Goal: Task Accomplishment & Management: Complete application form

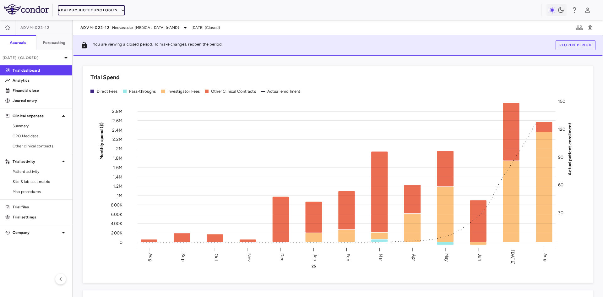
click at [110, 9] on button "Adverum Biotechnologies" at bounding box center [91, 10] width 67 height 10
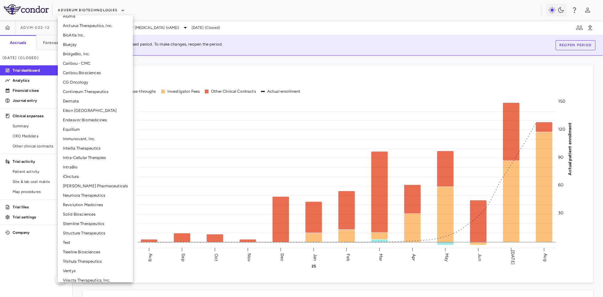
scroll to position [78, 0]
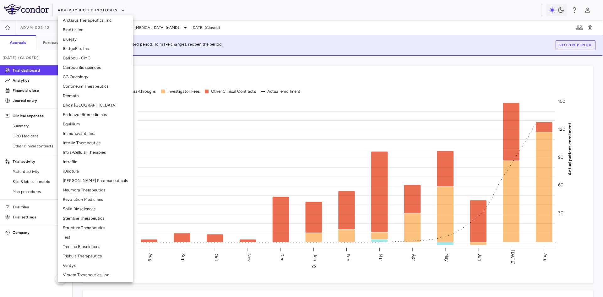
click at [74, 265] on li "Ventyx" at bounding box center [95, 265] width 75 height 9
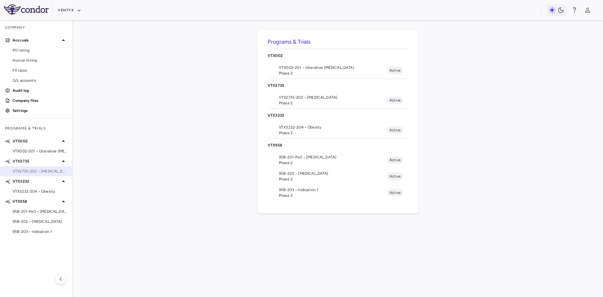
click at [44, 171] on span "VTX2735-202 • [MEDICAL_DATA]" at bounding box center [40, 171] width 55 height 6
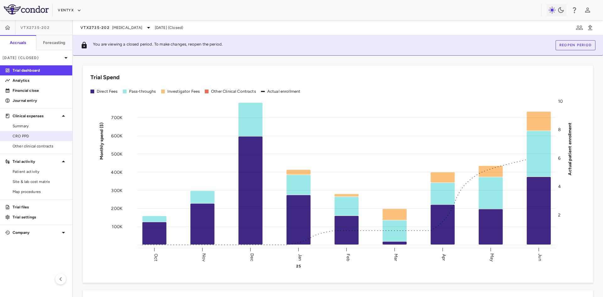
click at [34, 138] on span "CRO PPD" at bounding box center [40, 136] width 55 height 6
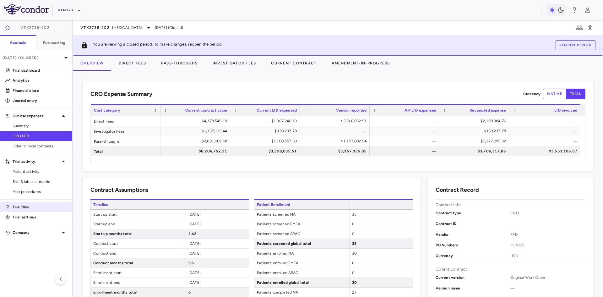
click at [33, 208] on p "Trial files" at bounding box center [40, 207] width 55 height 6
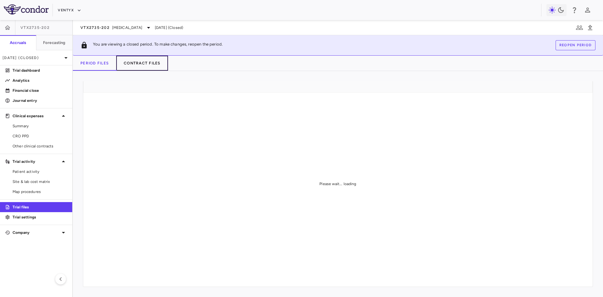
click at [147, 60] on button "Contract Files" at bounding box center [142, 63] width 52 height 15
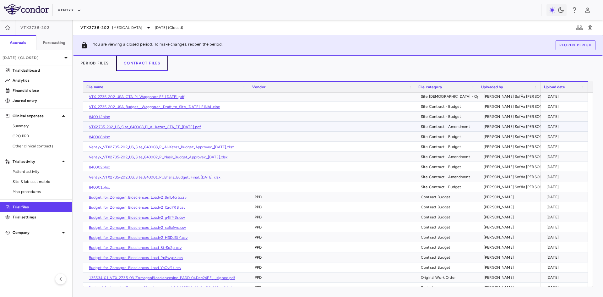
scroll to position [78, 0]
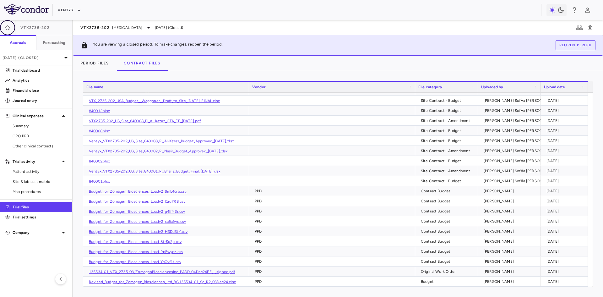
click at [7, 25] on icon "button" at bounding box center [7, 27] width 6 height 6
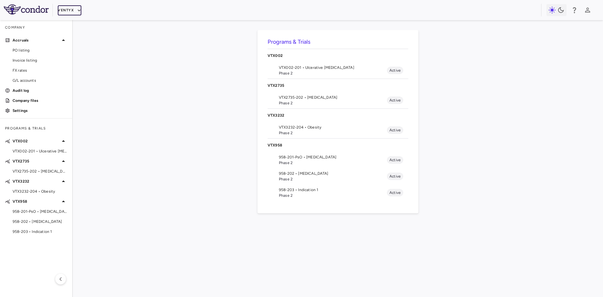
click at [71, 9] on button "Ventyx" at bounding box center [70, 10] width 24 height 10
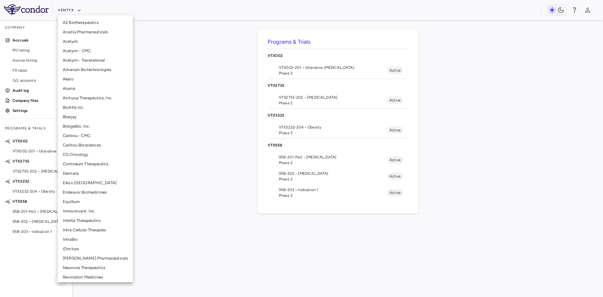
click at [83, 125] on li "BridgeBio, Inc." at bounding box center [95, 126] width 75 height 9
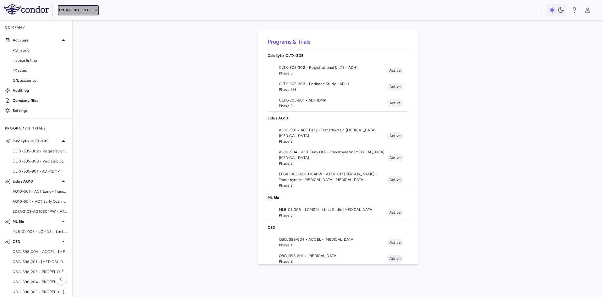
click at [77, 8] on button "BridgeBio, Inc." at bounding box center [78, 10] width 41 height 10
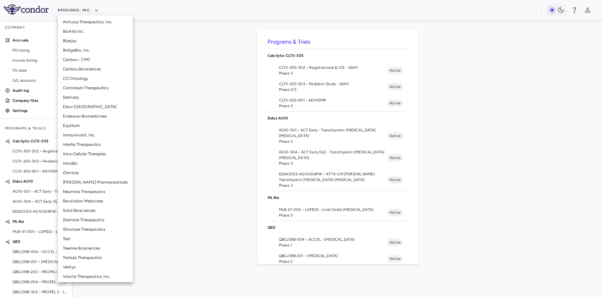
scroll to position [78, 0]
click at [91, 231] on li "Structure Therapeutics" at bounding box center [95, 227] width 75 height 9
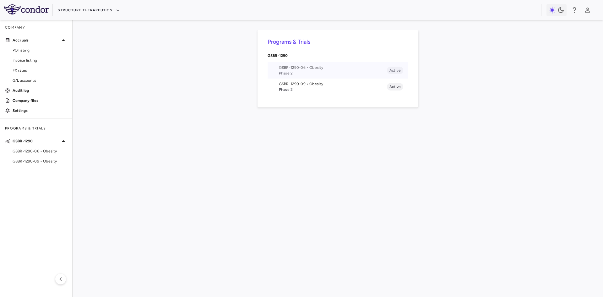
click at [305, 71] on span "Phase 2" at bounding box center [333, 73] width 108 height 6
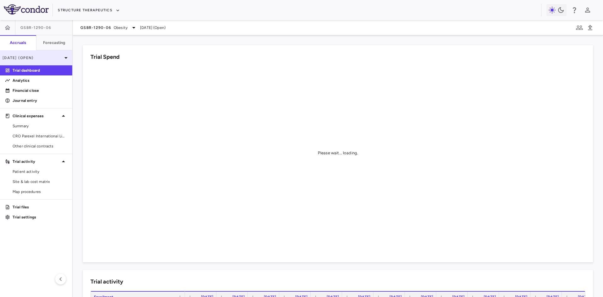
click at [27, 54] on div "[DATE] (Open)" at bounding box center [36, 57] width 72 height 15
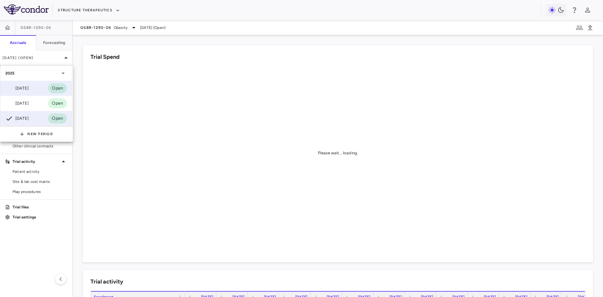
click at [25, 90] on div "[DATE]" at bounding box center [16, 88] width 23 height 8
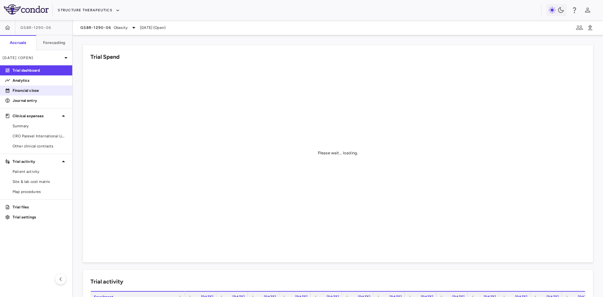
click at [32, 88] on p "Financial close" at bounding box center [40, 91] width 55 height 6
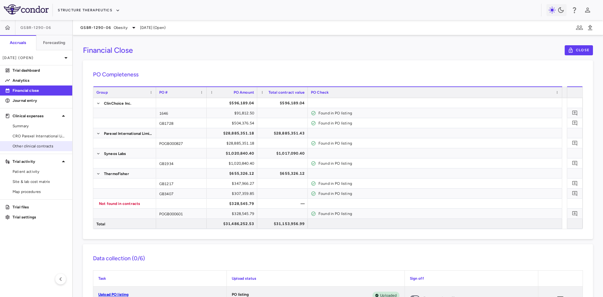
click at [40, 148] on span "Other clinical contracts" at bounding box center [40, 146] width 55 height 6
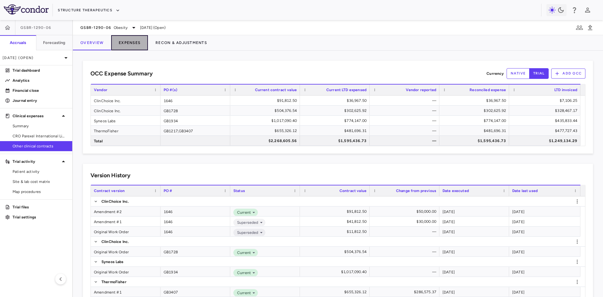
click at [131, 43] on button "Expenses" at bounding box center [129, 42] width 37 height 15
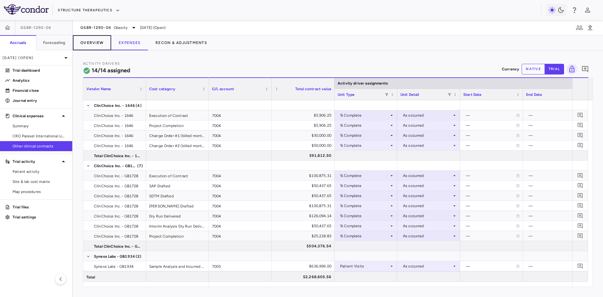
click at [101, 43] on button "Overview" at bounding box center [92, 42] width 38 height 15
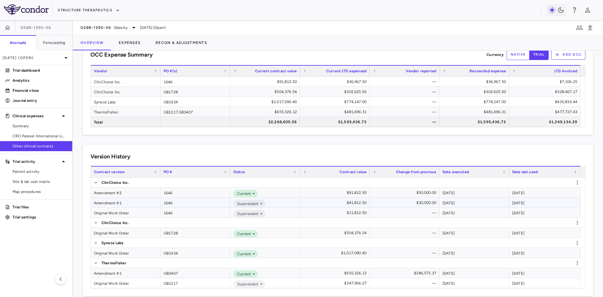
scroll to position [28, 0]
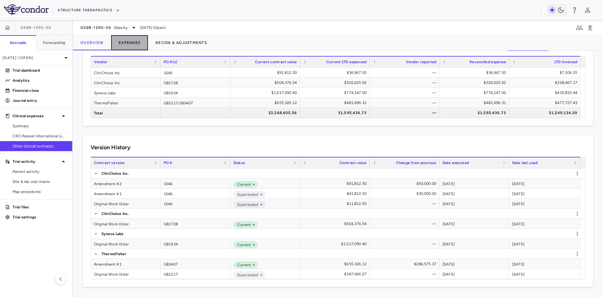
click at [129, 42] on button "Expenses" at bounding box center [129, 42] width 37 height 15
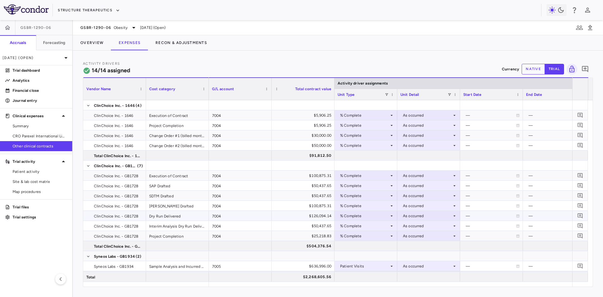
scroll to position [50, 0]
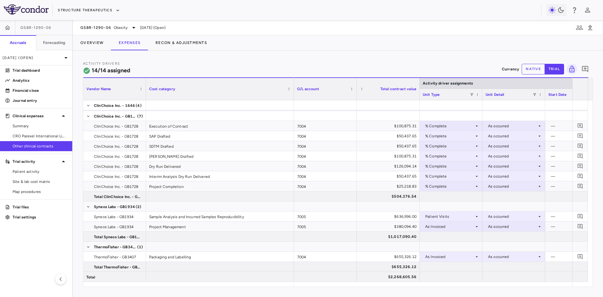
drag, startPoint x: 208, startPoint y: 83, endPoint x: 293, endPoint y: 92, distance: 85.6
click at [293, 92] on div at bounding box center [293, 89] width 3 height 22
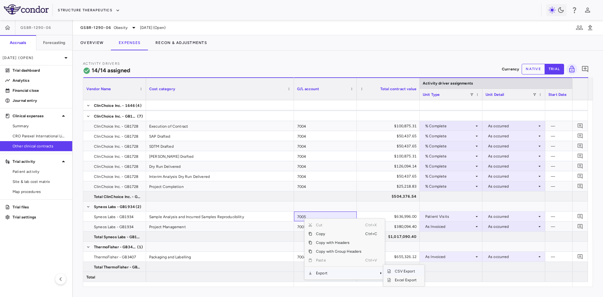
click at [413, 272] on span "CSV Export" at bounding box center [406, 271] width 30 height 9
click at [96, 44] on button "Overview" at bounding box center [92, 42] width 38 height 15
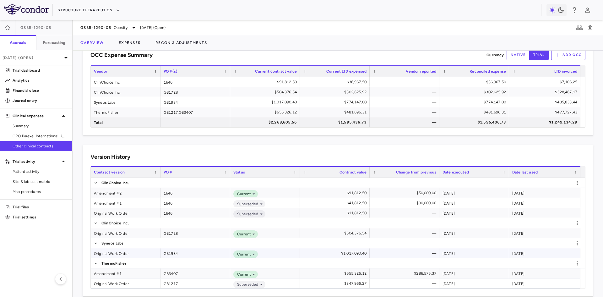
scroll to position [28, 0]
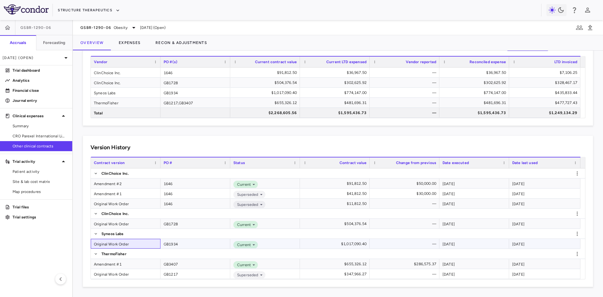
click at [122, 245] on div "Original Work Order" at bounding box center [126, 244] width 70 height 10
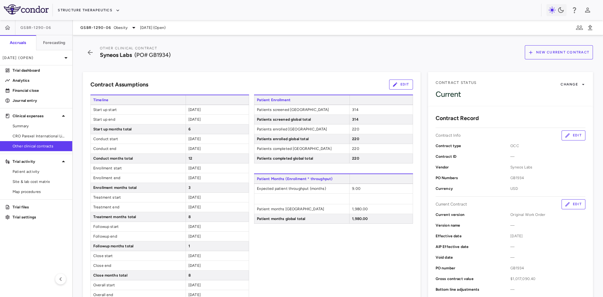
click at [561, 57] on button "New Current Contract" at bounding box center [559, 52] width 68 height 14
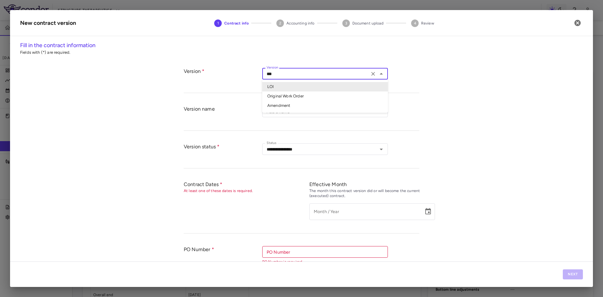
click at [294, 74] on input "***" at bounding box center [315, 74] width 103 height 8
click at [284, 108] on li "Amendment" at bounding box center [325, 105] width 126 height 9
type input "*********"
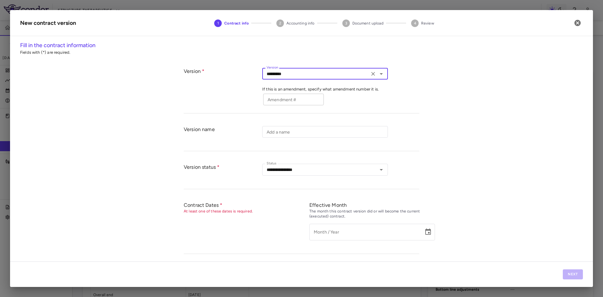
click at [294, 101] on input "Amendment #" at bounding box center [293, 100] width 61 height 12
type input "*"
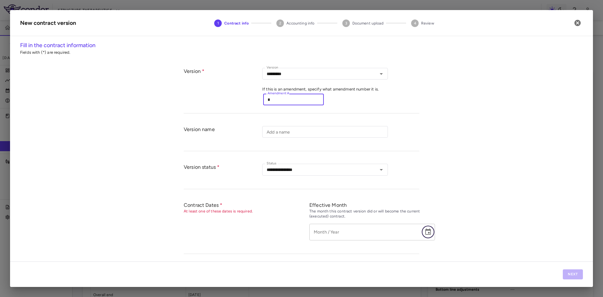
click at [426, 231] on icon "Choose date" at bounding box center [428, 232] width 8 height 8
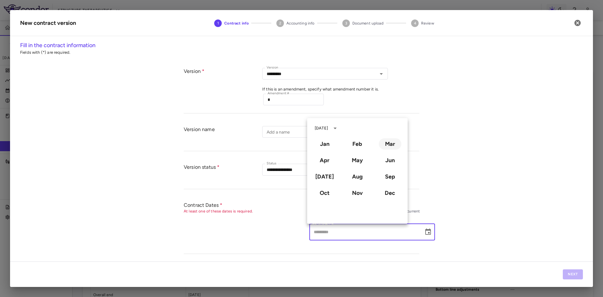
click at [391, 142] on button "Mar" at bounding box center [390, 143] width 23 height 11
type input "**********"
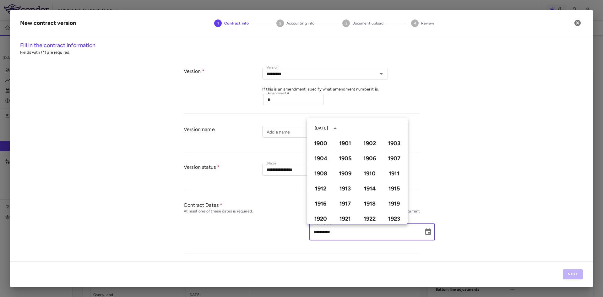
scroll to position [431, 0]
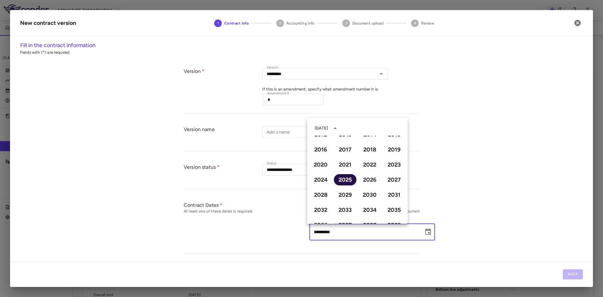
click at [343, 178] on button "2025" at bounding box center [345, 179] width 23 height 11
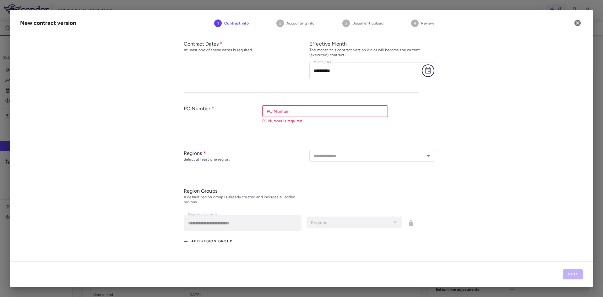
scroll to position [161, 0]
click at [314, 112] on input "PO Number" at bounding box center [324, 111] width 121 height 8
click at [300, 122] on li "GB1934" at bounding box center [325, 123] width 126 height 9
type input "******"
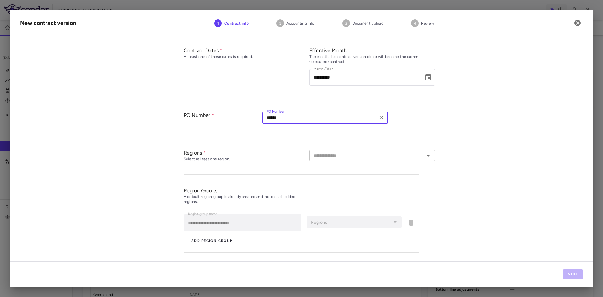
click at [351, 156] on input "text" at bounding box center [366, 155] width 111 height 8
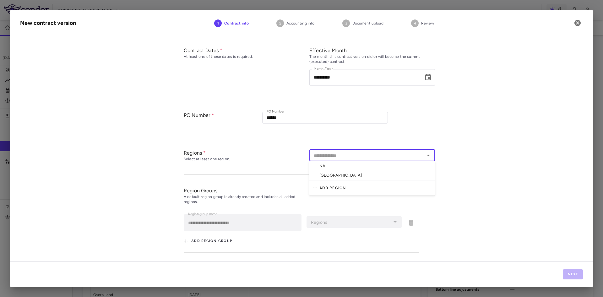
click at [342, 175] on li "[GEOGRAPHIC_DATA]" at bounding box center [372, 175] width 126 height 10
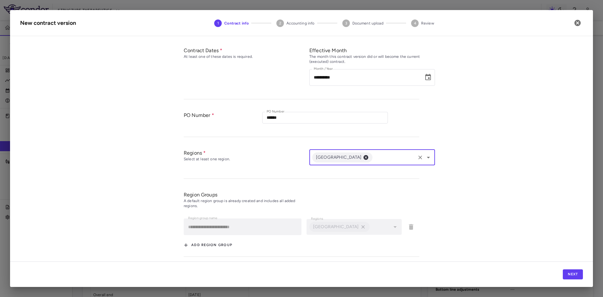
click at [373, 159] on input "text" at bounding box center [393, 157] width 41 height 8
click at [347, 171] on li "NA" at bounding box center [372, 169] width 126 height 9
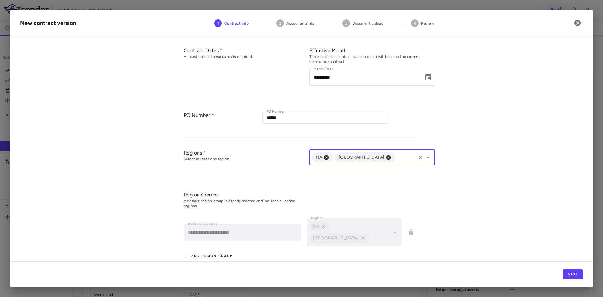
click at [507, 186] on div "**********" at bounding box center [301, 151] width 583 height 220
click at [581, 275] on button "Next" at bounding box center [573, 274] width 20 height 10
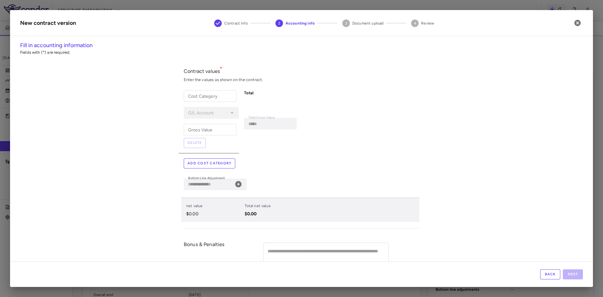
click at [208, 97] on div "Cost Category Cost Category" at bounding box center [210, 96] width 53 height 12
paste input "**********"
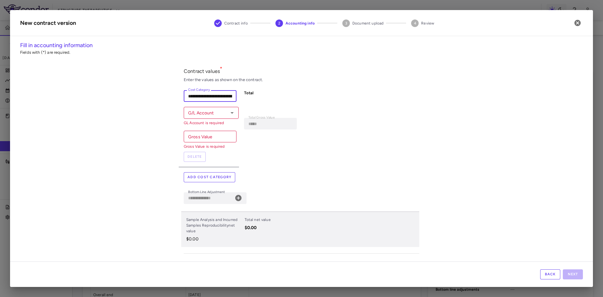
scroll to position [0, 62]
type input "**********"
click at [192, 115] on input "G/L Account" at bounding box center [206, 113] width 41 height 8
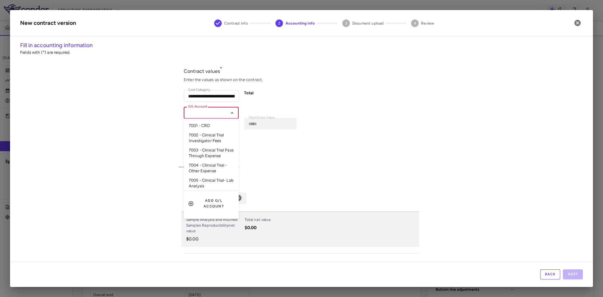
click at [204, 180] on li "7005 - Clinical Trial- Lab Analysis" at bounding box center [211, 183] width 55 height 15
type input "**********"
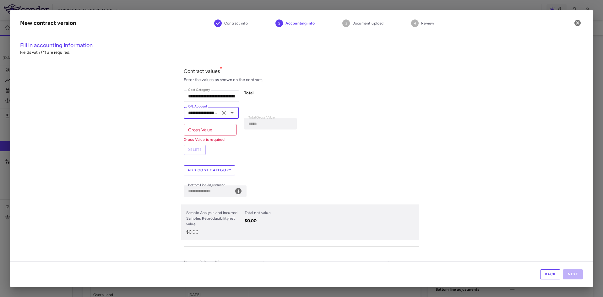
drag, startPoint x: 206, startPoint y: 130, endPoint x: 316, endPoint y: 139, distance: 109.9
click at [206, 130] on input "Gross Value" at bounding box center [210, 130] width 53 height 12
paste input "******"
type input "******"
type input "**********"
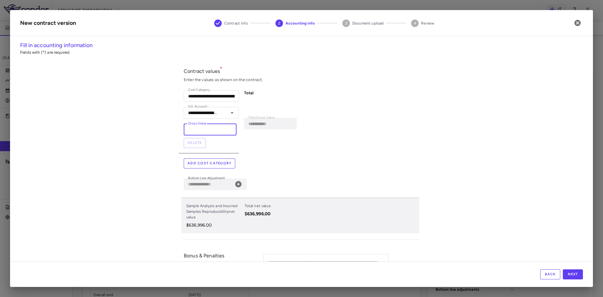
type input "******"
click at [205, 163] on button "Add cost category" at bounding box center [209, 163] width 51 height 10
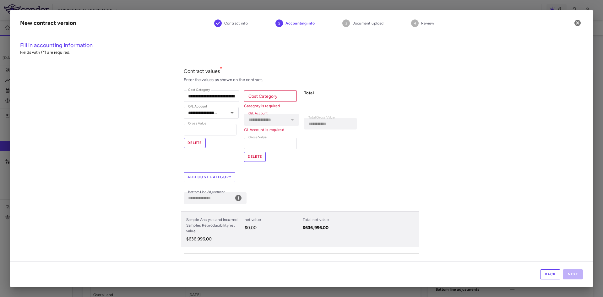
drag, startPoint x: 252, startPoint y: 91, endPoint x: 257, endPoint y: 96, distance: 7.3
click at [252, 91] on input "Cost Category" at bounding box center [270, 96] width 53 height 12
paste input "**********"
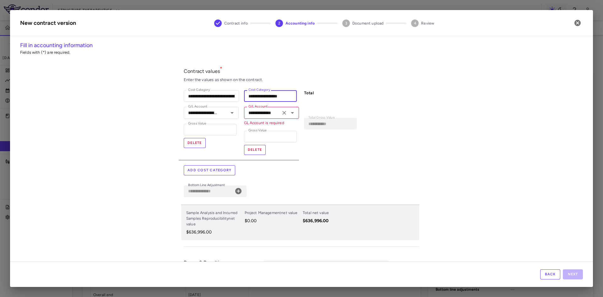
type input "**********"
click at [256, 115] on input "**********" at bounding box center [262, 113] width 33 height 8
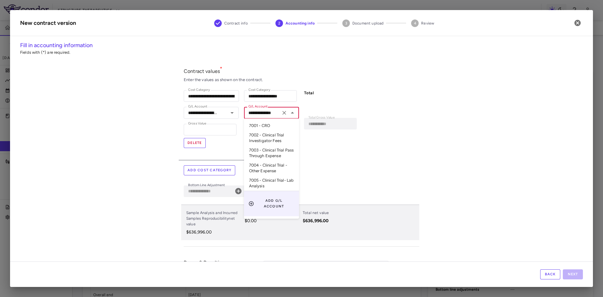
click at [254, 185] on li "7005 - Clinical Trial- Lab Analysis" at bounding box center [271, 183] width 55 height 15
type input "**********"
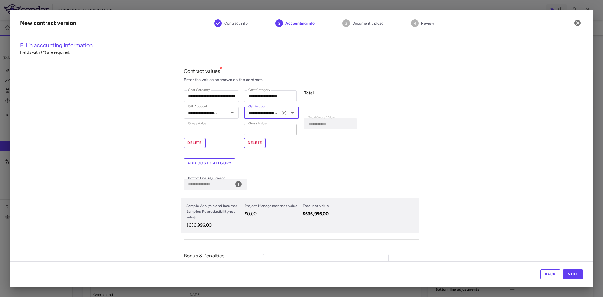
click at [254, 127] on input "*" at bounding box center [270, 130] width 53 height 12
type input "****"
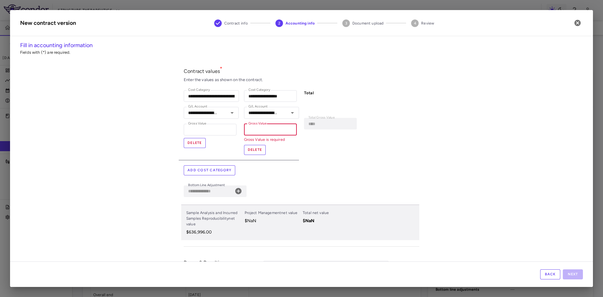
paste input "********"
type input "********"
type input "**********"
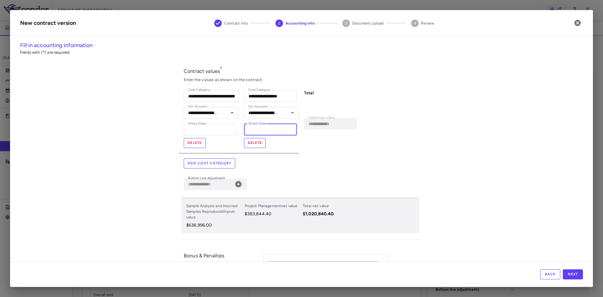
type input "********"
click at [309, 163] on div "Add cost category" at bounding box center [301, 163] width 235 height 10
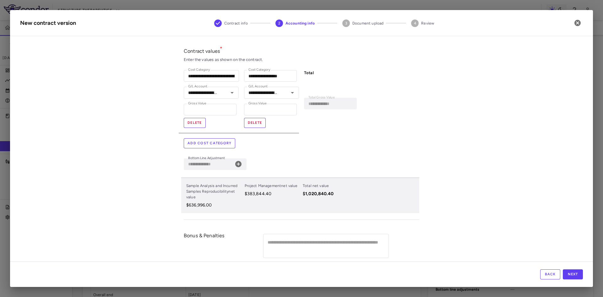
scroll to position [39, 0]
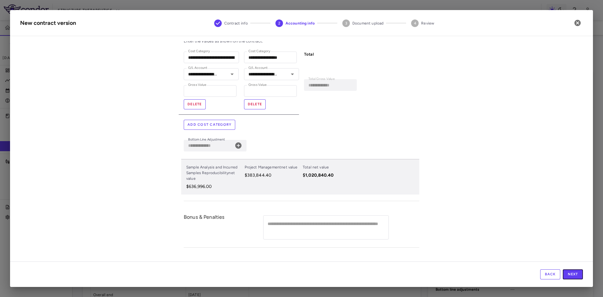
click at [572, 274] on button "Next" at bounding box center [573, 274] width 20 height 10
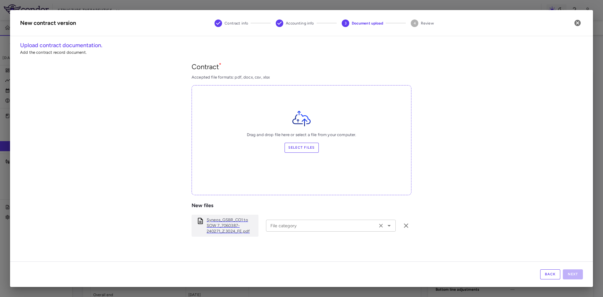
click at [314, 228] on input "File category" at bounding box center [321, 225] width 107 height 8
click at [295, 259] on li "Amendment" at bounding box center [329, 260] width 126 height 9
type input "*********"
click at [576, 277] on button "Next" at bounding box center [573, 274] width 20 height 10
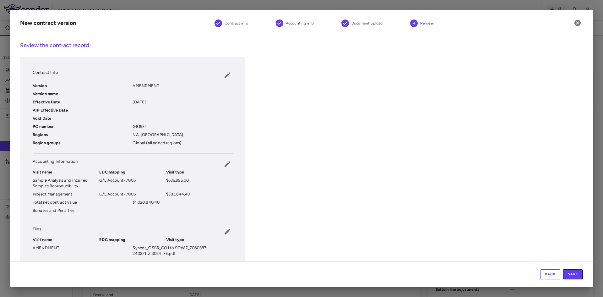
click at [576, 277] on button "Save" at bounding box center [573, 274] width 20 height 10
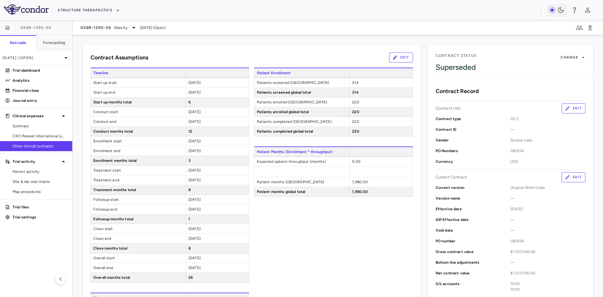
scroll to position [0, 0]
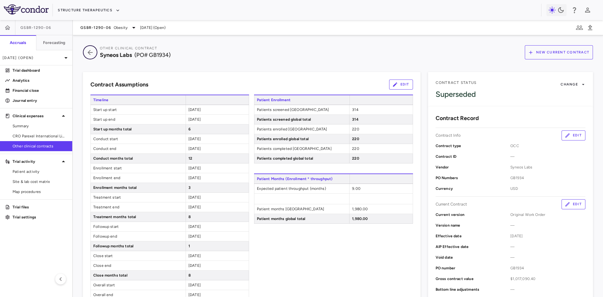
click at [88, 50] on icon "button" at bounding box center [89, 53] width 11 height 8
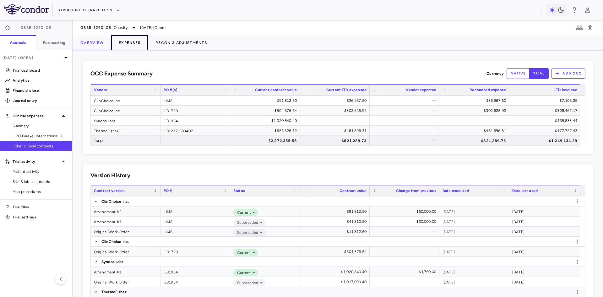
click at [137, 39] on button "Expenses" at bounding box center [129, 42] width 37 height 15
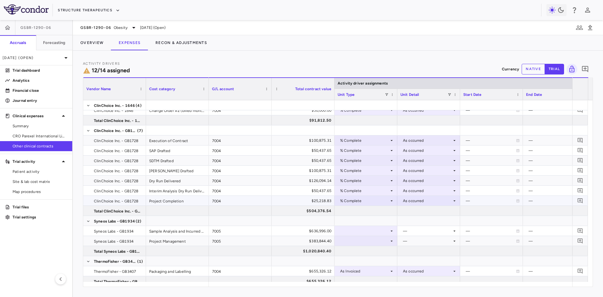
scroll to position [50, 0]
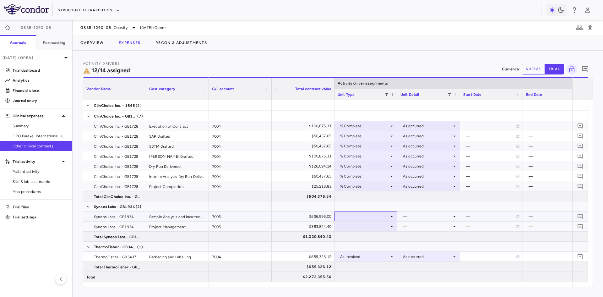
click at [393, 216] on icon at bounding box center [391, 216] width 5 height 5
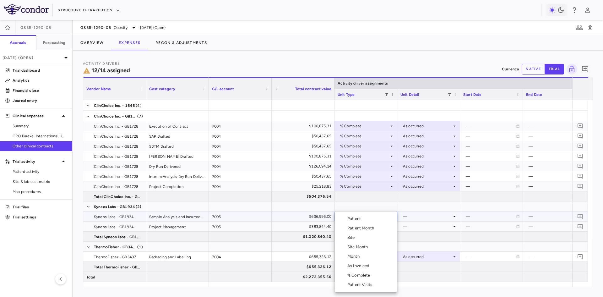
click at [359, 257] on div "Month" at bounding box center [354, 256] width 15 height 6
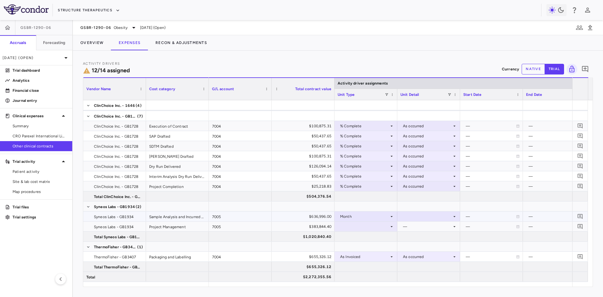
click at [427, 214] on div at bounding box center [428, 216] width 57 height 9
click at [384, 218] on div at bounding box center [301, 148] width 603 height 297
click at [381, 216] on div "Month" at bounding box center [364, 216] width 49 height 10
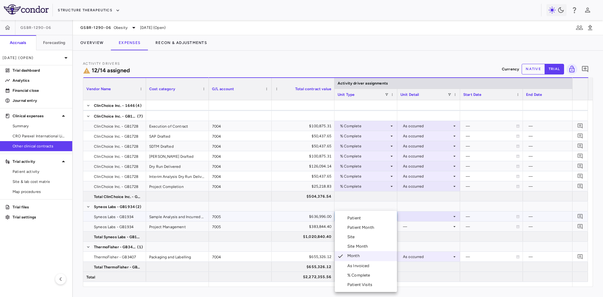
click at [362, 283] on div "Patient Visits" at bounding box center [360, 285] width 27 height 6
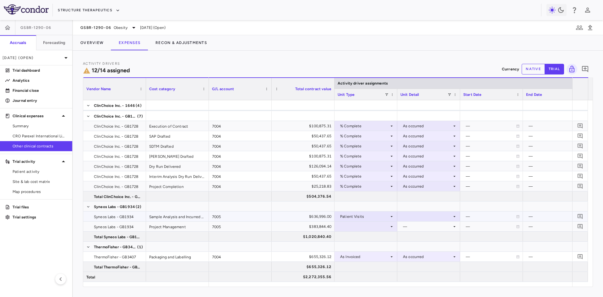
click at [409, 214] on div at bounding box center [428, 216] width 57 height 9
click at [419, 226] on div "As occurred" at bounding box center [422, 228] width 25 height 6
click at [356, 228] on div at bounding box center [366, 226] width 57 height 9
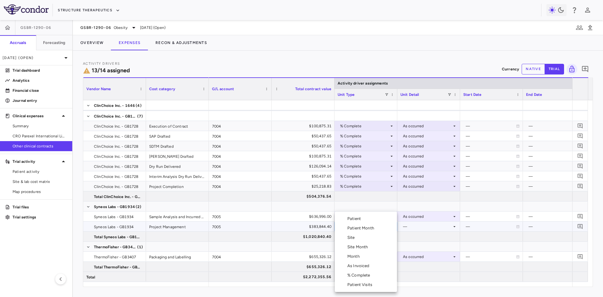
click at [368, 266] on div "As Invoiced" at bounding box center [359, 266] width 25 height 6
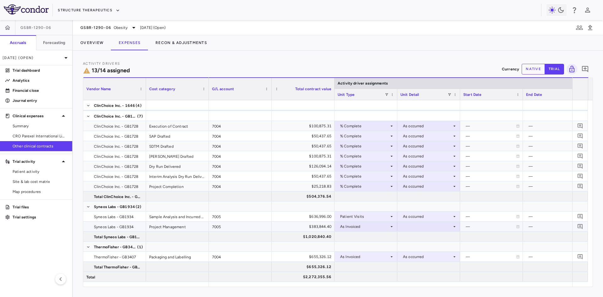
click at [425, 227] on div at bounding box center [428, 226] width 57 height 9
click at [425, 239] on div "As occurred" at bounding box center [422, 238] width 25 height 6
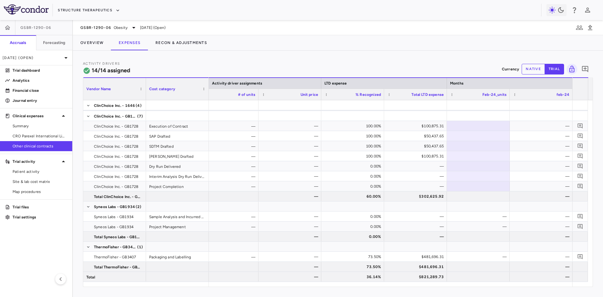
scroll to position [0, 0]
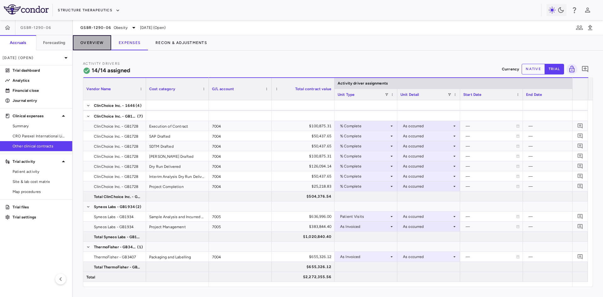
click at [97, 44] on button "Overview" at bounding box center [92, 42] width 38 height 15
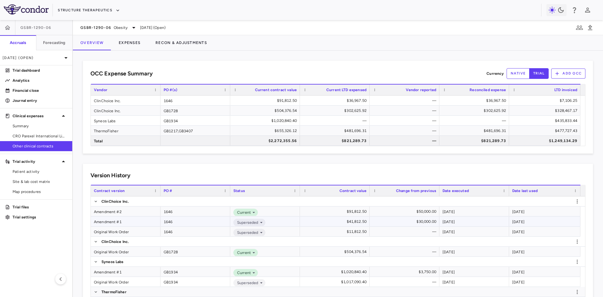
scroll to position [38, 0]
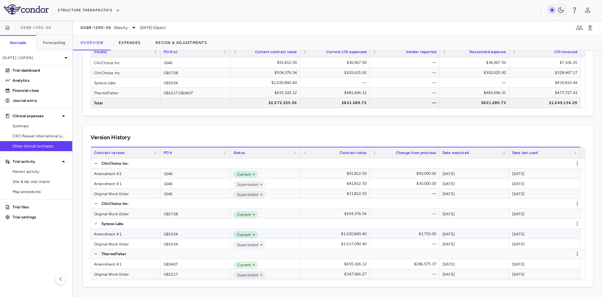
click at [113, 235] on div "Amendment #1" at bounding box center [126, 234] width 70 height 10
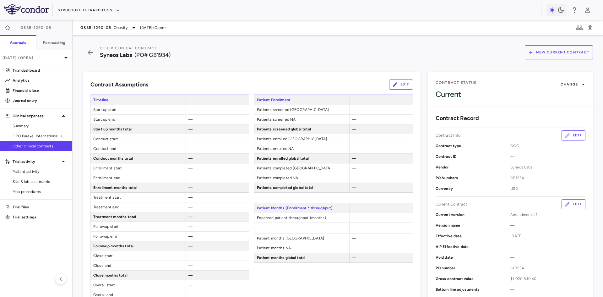
click at [397, 82] on button "Edit" at bounding box center [401, 84] width 24 height 10
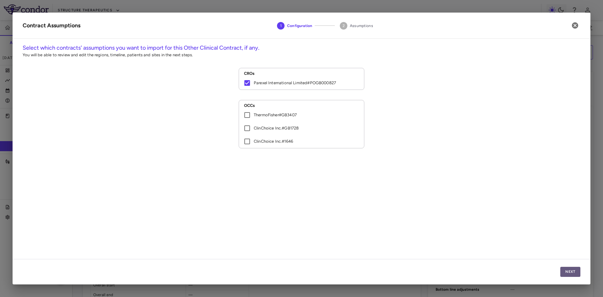
click at [575, 273] on button "Next" at bounding box center [570, 272] width 20 height 10
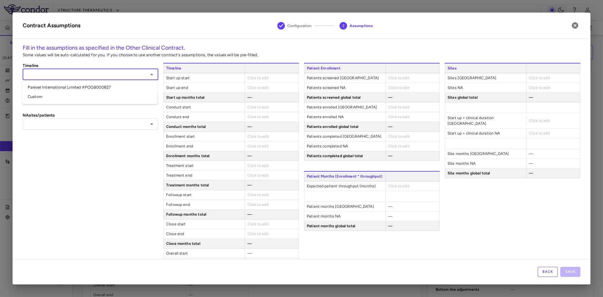
click at [129, 75] on input "text" at bounding box center [85, 74] width 122 height 8
click at [95, 87] on li "Parexel International Limited #POGB000827" at bounding box center [90, 87] width 134 height 9
type input "**********"
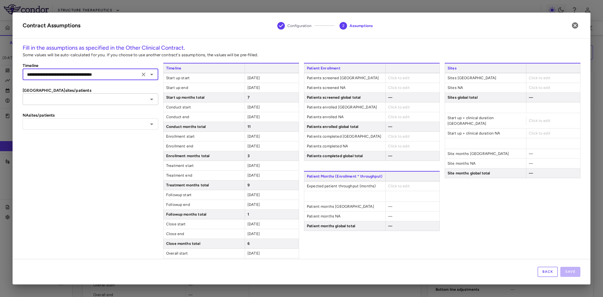
click at [87, 100] on input "text" at bounding box center [85, 99] width 122 height 8
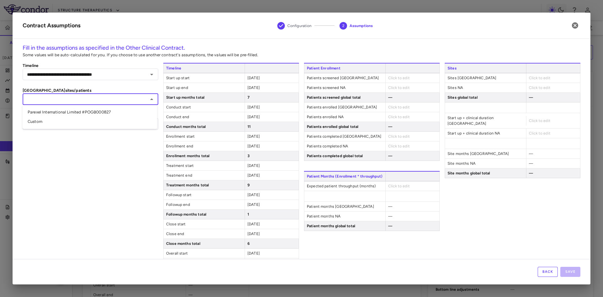
click at [80, 111] on li "Parexel International Limited #POGB000827" at bounding box center [90, 111] width 134 height 9
type input "**********"
click at [63, 123] on input "text" at bounding box center [85, 124] width 122 height 8
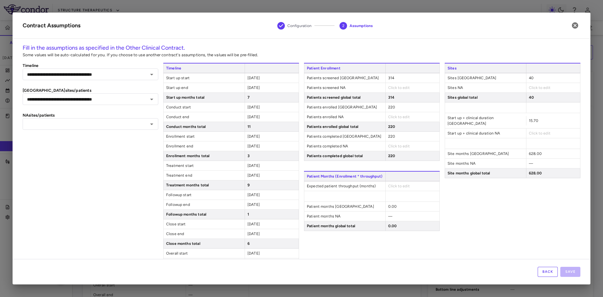
click at [59, 181] on div "**********" at bounding box center [91, 170] width 136 height 215
click at [549, 271] on button "Back" at bounding box center [548, 272] width 20 height 10
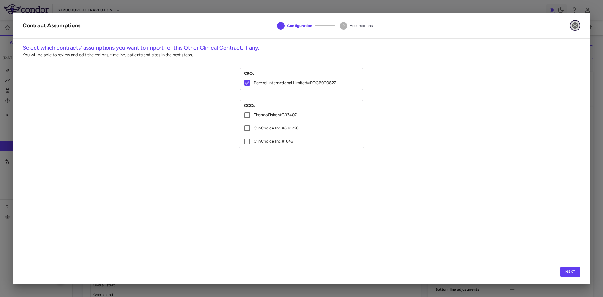
click at [576, 26] on icon "button" at bounding box center [575, 26] width 8 height 8
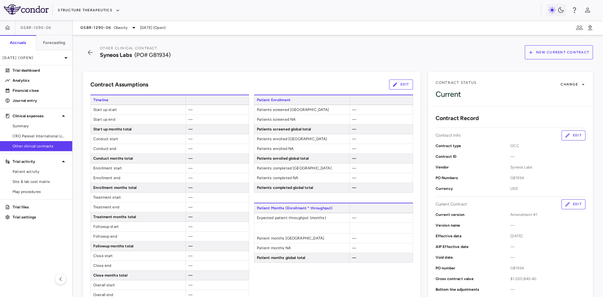
click at [37, 182] on span "Site & lab cost matrix" at bounding box center [40, 182] width 55 height 6
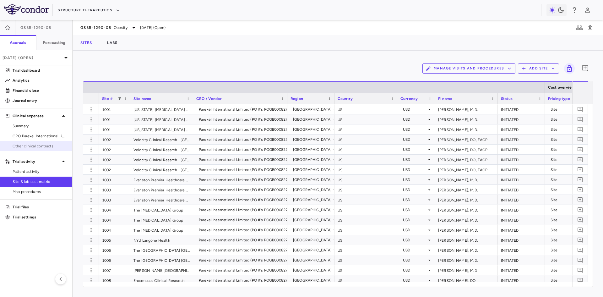
click at [34, 148] on span "Other clinical contracts" at bounding box center [40, 146] width 55 height 6
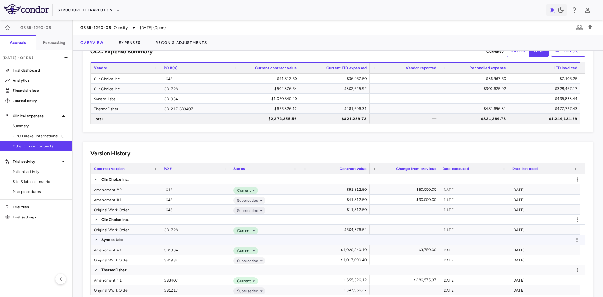
scroll to position [31, 0]
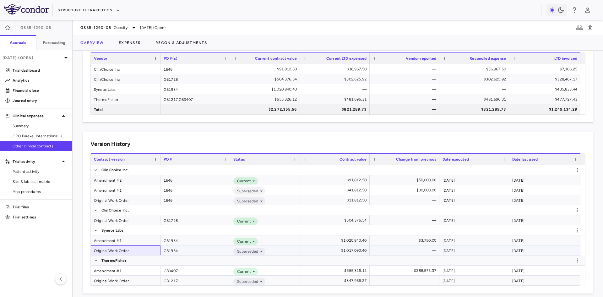
click at [118, 250] on div "Original Work Order" at bounding box center [126, 250] width 70 height 10
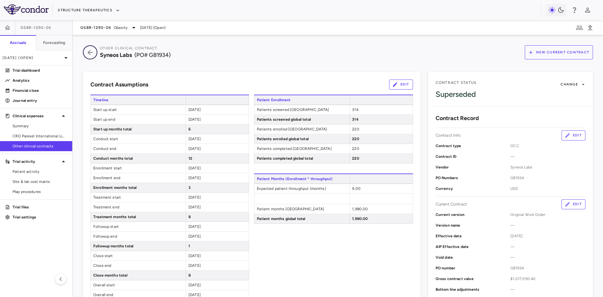
click at [91, 55] on icon "button" at bounding box center [89, 53] width 11 height 8
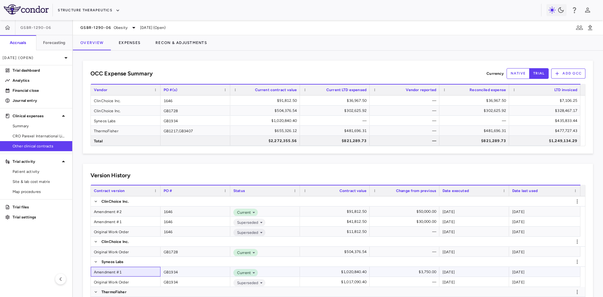
click at [114, 272] on div "Amendment #1" at bounding box center [126, 272] width 70 height 10
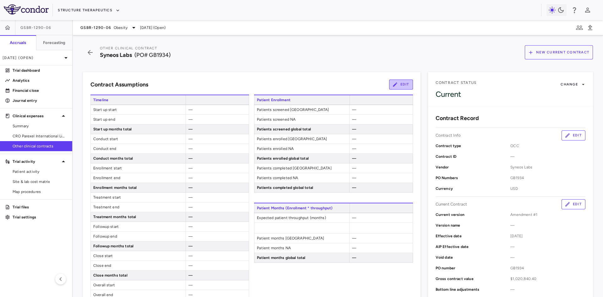
click at [404, 85] on button "Edit" at bounding box center [401, 84] width 24 height 10
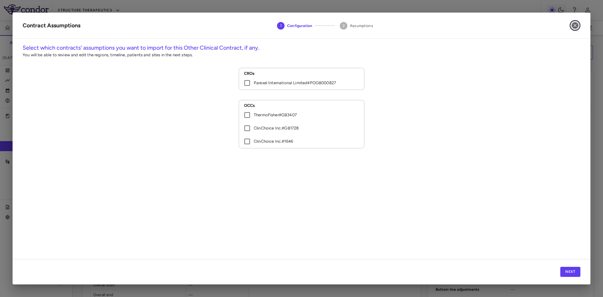
click at [576, 27] on icon "button" at bounding box center [575, 25] width 6 height 6
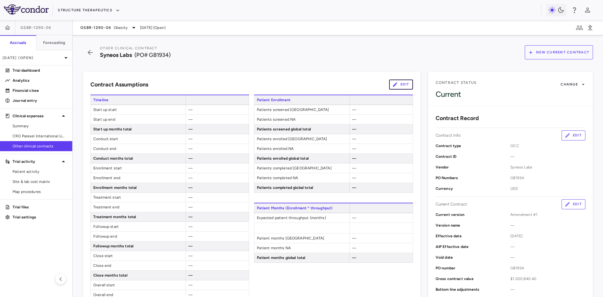
scroll to position [63, 0]
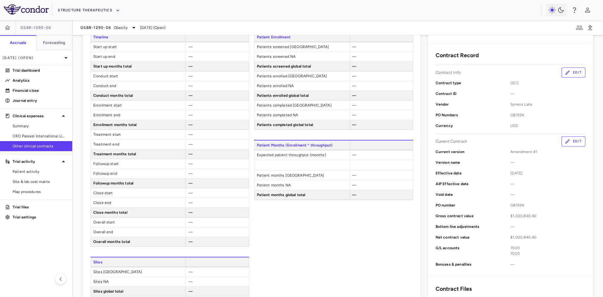
click at [573, 142] on button "Edit" at bounding box center [573, 141] width 24 height 10
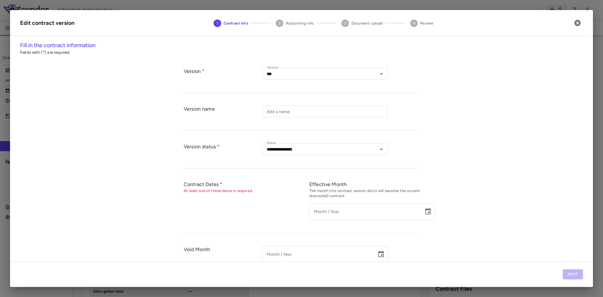
type input "*********"
type input "**********"
type input "******"
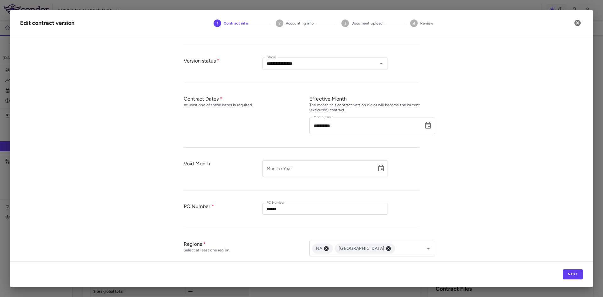
scroll to position [201, 0]
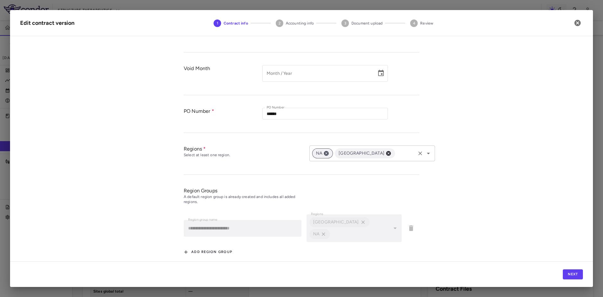
click at [324, 153] on icon at bounding box center [326, 153] width 5 height 5
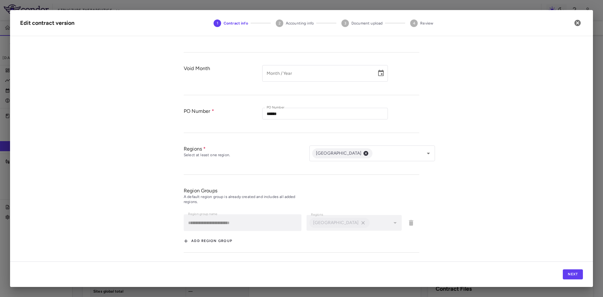
click at [575, 279] on div "Next" at bounding box center [301, 273] width 583 height 25
click at [579, 275] on button "Next" at bounding box center [573, 274] width 20 height 10
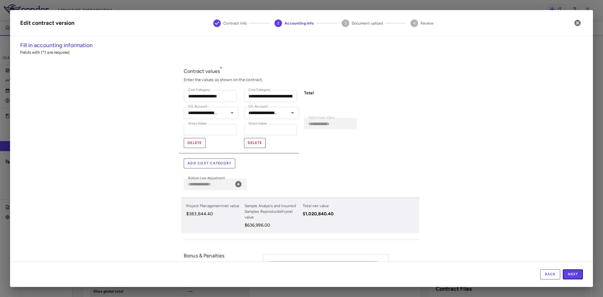
click at [579, 275] on button "Next" at bounding box center [573, 274] width 20 height 10
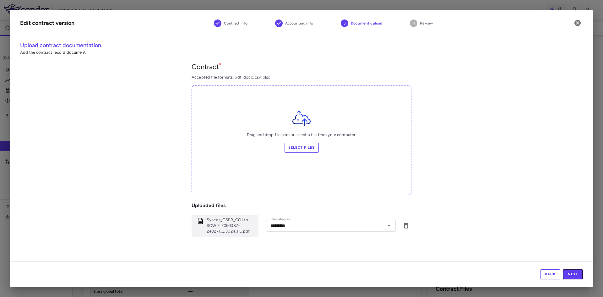
click at [579, 275] on button "Next" at bounding box center [573, 274] width 20 height 10
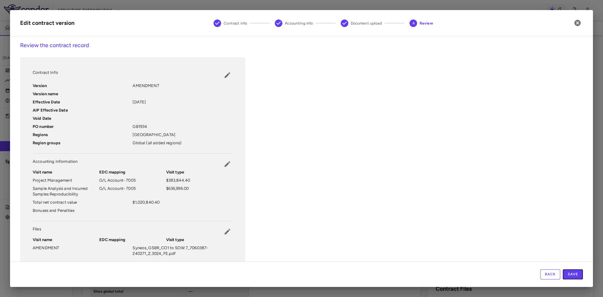
click at [579, 275] on button "Save" at bounding box center [573, 274] width 20 height 10
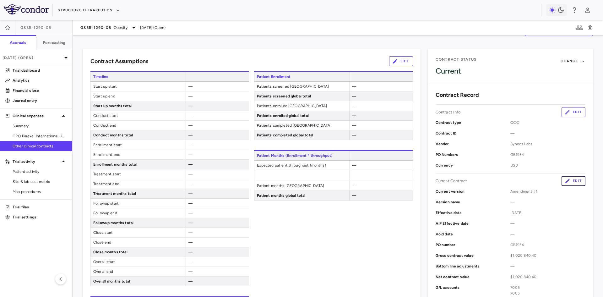
scroll to position [0, 0]
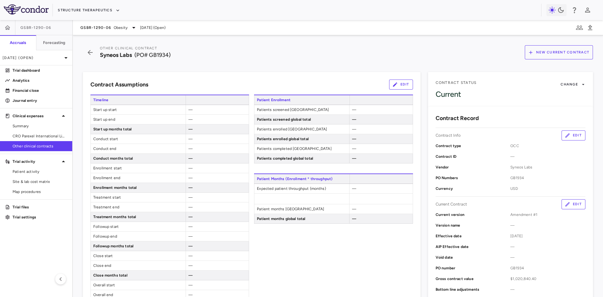
click at [393, 84] on icon "button" at bounding box center [395, 85] width 6 height 6
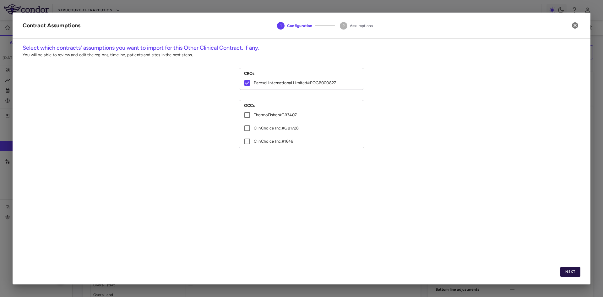
click at [576, 273] on button "Next" at bounding box center [570, 272] width 20 height 10
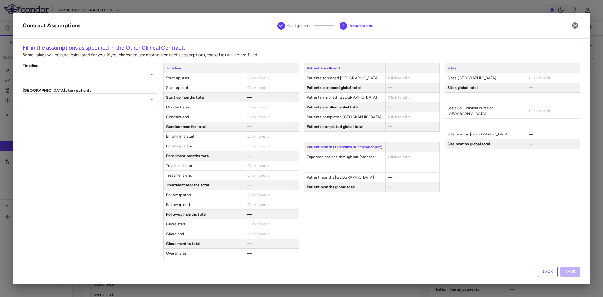
click at [132, 74] on input "text" at bounding box center [85, 74] width 122 height 8
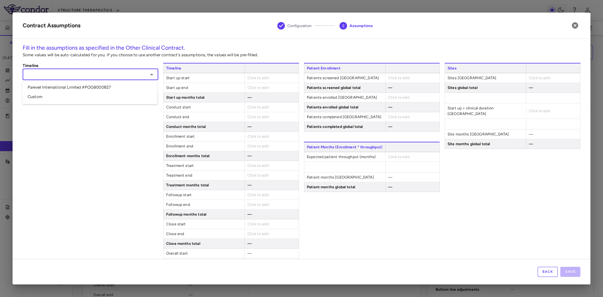
click at [106, 86] on li "Parexel International Limited #POGB000827" at bounding box center [90, 87] width 134 height 9
type input "**********"
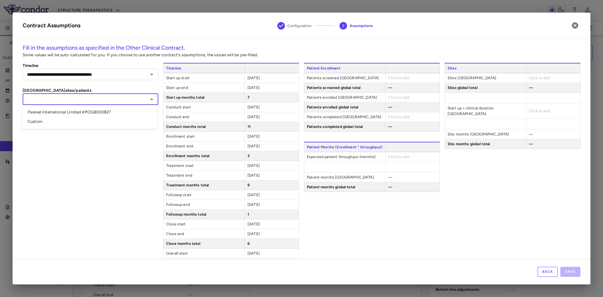
click at [79, 97] on input "text" at bounding box center [85, 99] width 122 height 8
click at [73, 114] on li "Parexel International Limited #POGB000827" at bounding box center [90, 111] width 134 height 9
type input "**********"
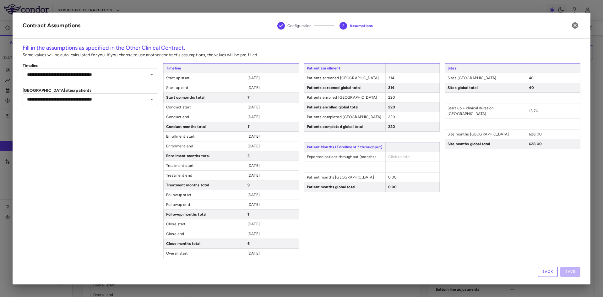
click at [402, 158] on span "Click to edit" at bounding box center [399, 156] width 22 height 4
type input "*"
click at [449, 206] on div "Sites Sites [GEOGRAPHIC_DATA] 40 Sites global total 40 Start up + clinical dura…" at bounding box center [513, 170] width 136 height 215
click at [572, 270] on button "Save" at bounding box center [570, 272] width 20 height 10
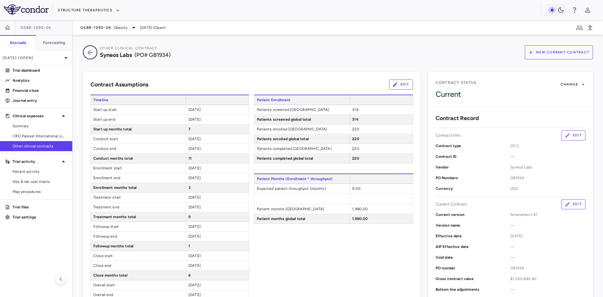
click at [90, 52] on icon "button" at bounding box center [90, 52] width 5 height 5
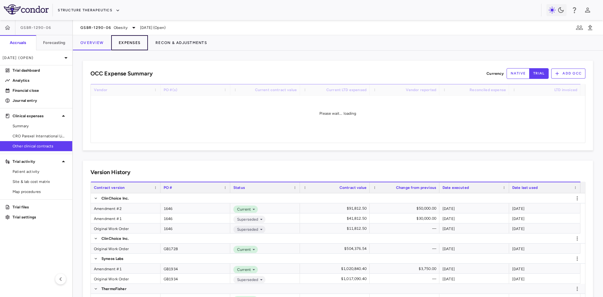
click at [131, 44] on button "Expenses" at bounding box center [129, 42] width 37 height 15
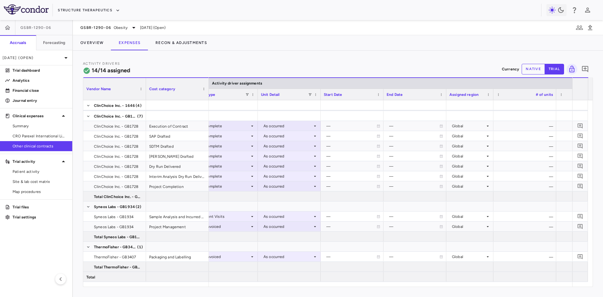
scroll to position [0, 148]
